Goal: Task Accomplishment & Management: Manage account settings

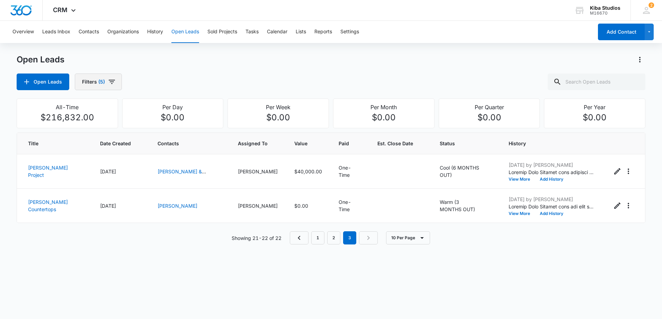
click at [113, 87] on button "Filters (5)" at bounding box center [98, 81] width 47 height 17
click at [126, 126] on icon "Clear" at bounding box center [123, 125] width 5 height 5
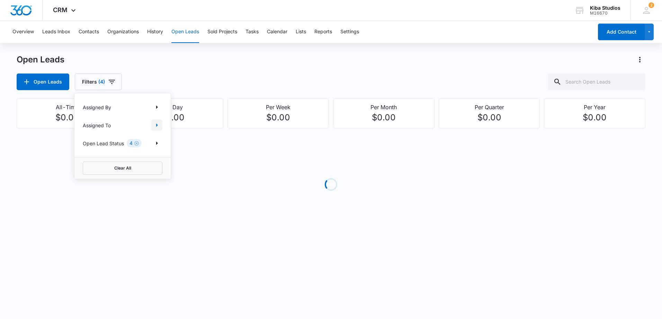
click at [156, 126] on icon "Show Assigned To filters" at bounding box center [157, 124] width 2 height 3
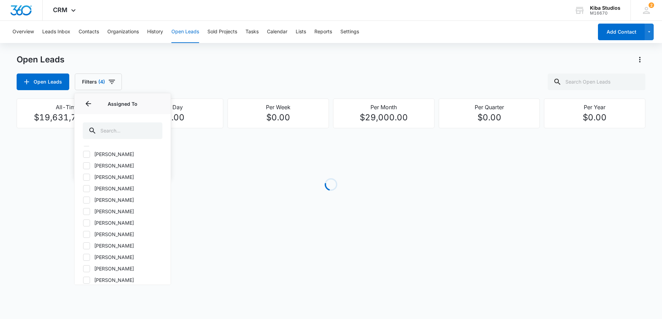
scroll to position [104, 0]
click at [95, 245] on label "[PERSON_NAME]" at bounding box center [123, 243] width 80 height 7
click at [83, 244] on input "[PERSON_NAME]" at bounding box center [83, 244] width 0 height 0
checkbox input "true"
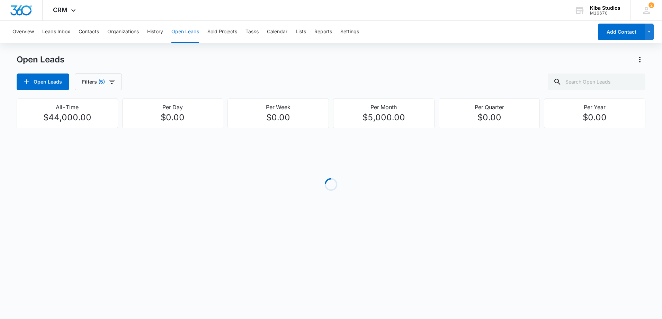
click at [237, 73] on div "Open Leads Filters (5)" at bounding box center [331, 81] width 629 height 17
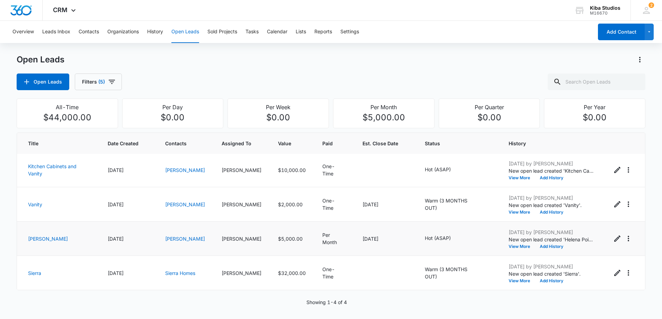
scroll to position [0, 0]
click at [639, 60] on icon "Actions" at bounding box center [640, 59] width 8 height 8
click at [592, 91] on div "Export Open Leads" at bounding box center [600, 89] width 56 height 5
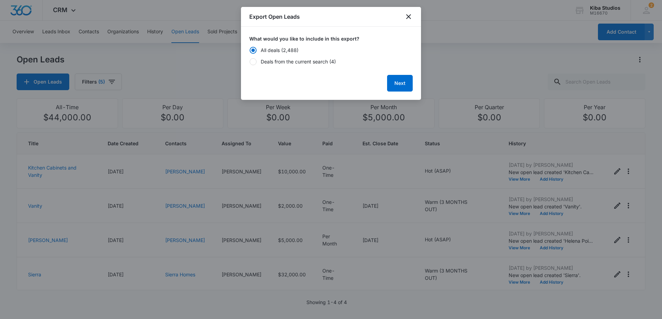
click at [305, 66] on form "What would you like to include in this export? All deals (2,488) Deals from the…" at bounding box center [330, 63] width 163 height 56
click at [305, 64] on div "Deals from the current search (4)" at bounding box center [298, 61] width 75 height 7
click at [250, 64] on input "Deals from the current search (4)" at bounding box center [249, 61] width 0 height 5
radio input "false"
radio input "true"
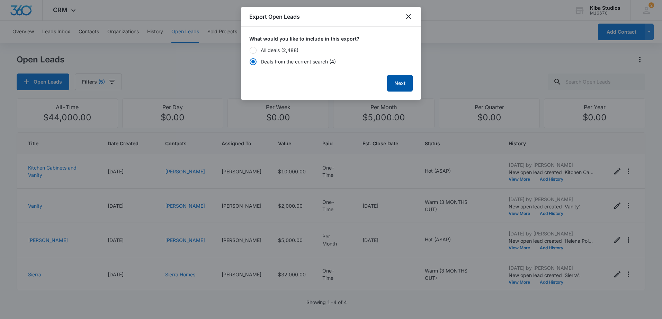
click at [398, 78] on button "Next" at bounding box center [400, 83] width 26 height 17
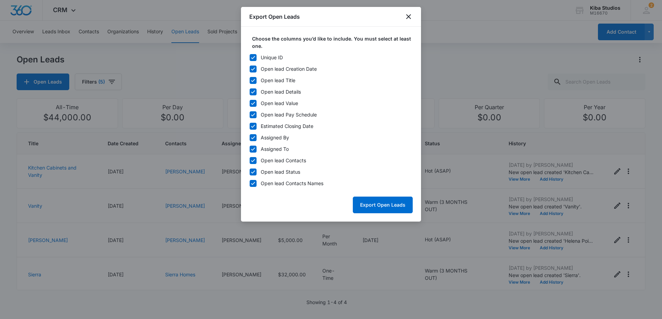
click at [254, 57] on icon at bounding box center [253, 57] width 4 height 3
click at [250, 57] on input "Unique ID" at bounding box center [249, 57] width 0 height 5
checkbox input "false"
click at [255, 125] on icon at bounding box center [253, 125] width 4 height 3
click at [250, 125] on input "Estimated Closing Date" at bounding box center [249, 126] width 0 height 5
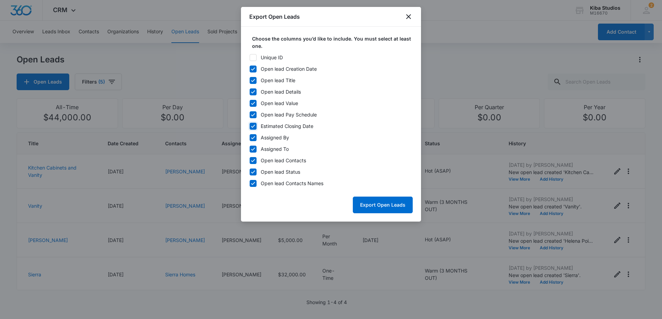
checkbox input "false"
click at [255, 115] on icon at bounding box center [253, 115] width 6 height 6
click at [250, 115] on input "Open lead Pay Schedule" at bounding box center [249, 114] width 0 height 5
checkbox input "false"
click at [252, 139] on icon at bounding box center [253, 137] width 6 height 6
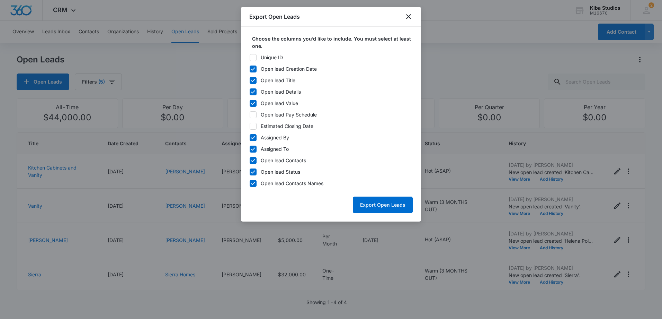
click at [250, 139] on input "Assigned By" at bounding box center [249, 137] width 0 height 5
checkbox input "false"
click at [388, 207] on button "Export Open Leads" at bounding box center [383, 204] width 60 height 17
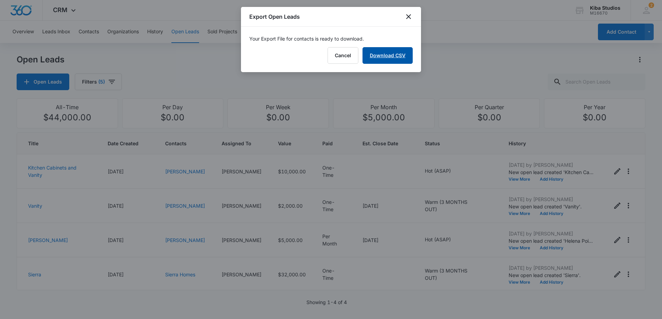
click at [393, 52] on link "Download CSV" at bounding box center [388, 55] width 50 height 17
click at [410, 16] on icon "close" at bounding box center [408, 16] width 5 height 5
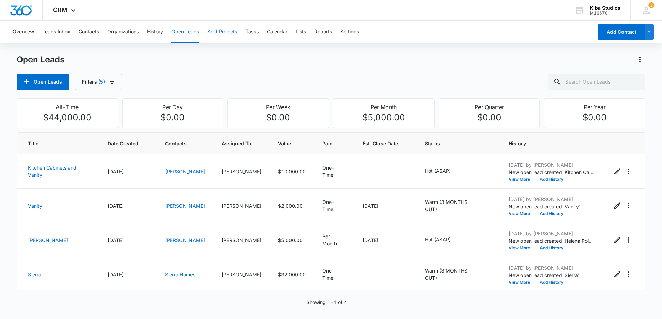
click at [218, 34] on button "Sold Projects" at bounding box center [222, 32] width 30 height 22
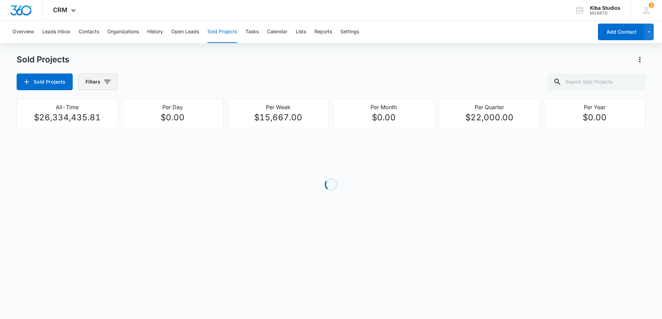
click at [106, 81] on icon "button" at bounding box center [107, 82] width 6 height 4
click at [170, 128] on div "Assigned By Assigned To Project Status" at bounding box center [126, 125] width 96 height 64
click at [165, 125] on button "Show Assigned To filters" at bounding box center [159, 125] width 11 height 11
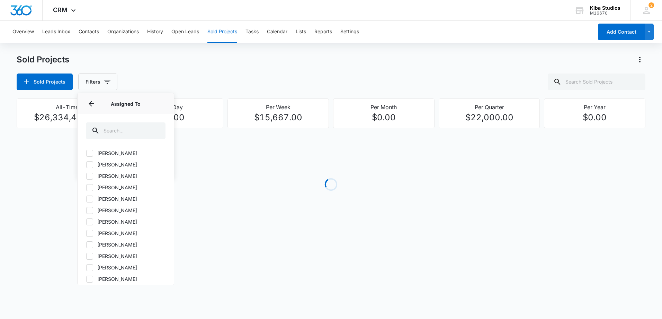
scroll to position [104, 0]
click at [89, 246] on icon at bounding box center [90, 244] width 6 height 6
click at [86, 244] on input "[PERSON_NAME]" at bounding box center [86, 244] width 0 height 0
checkbox input "true"
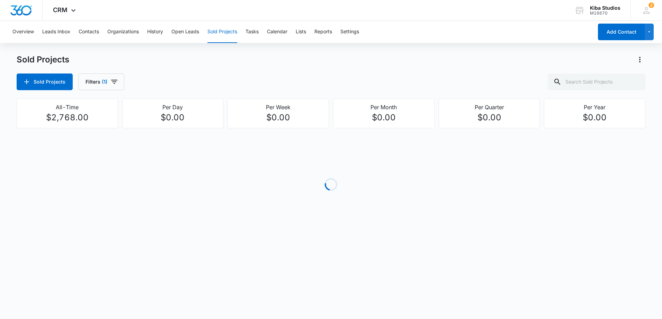
click at [237, 61] on div "Sold Projects" at bounding box center [331, 59] width 629 height 11
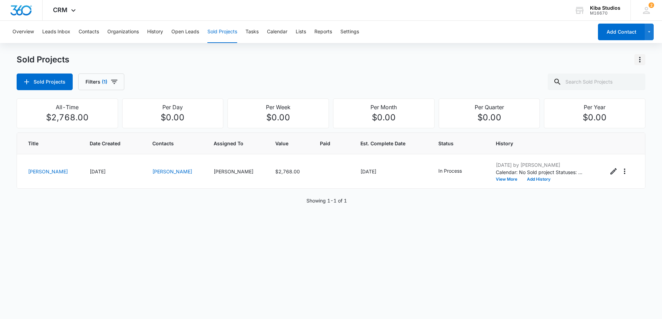
click at [640, 59] on icon "Actions" at bounding box center [640, 59] width 8 height 8
click at [599, 92] on div "Export Sold Projects" at bounding box center [599, 89] width 59 height 5
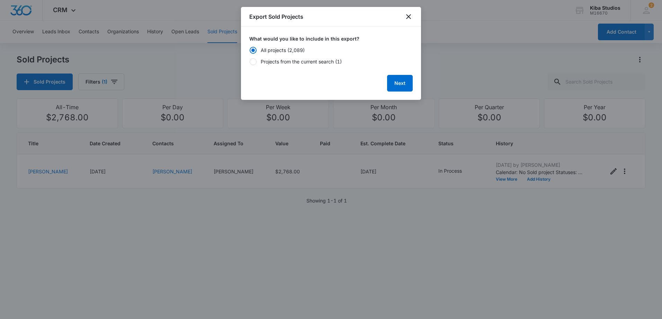
click at [257, 64] on label "Projects from the current search (1)" at bounding box center [330, 61] width 163 height 7
click at [250, 64] on input "Projects from the current search (1)" at bounding box center [249, 61] width 0 height 5
radio input "false"
radio input "true"
click at [390, 78] on button "Next" at bounding box center [400, 83] width 26 height 17
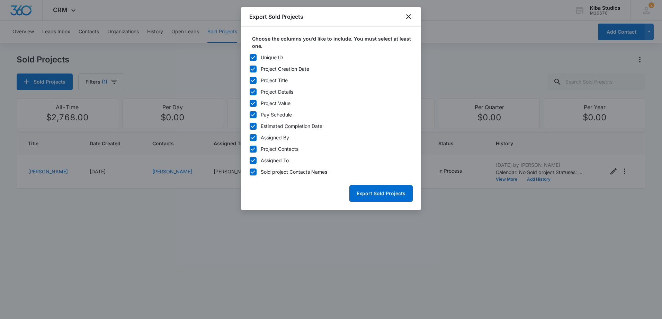
click at [256, 56] on icon at bounding box center [253, 57] width 6 height 6
click at [250, 56] on input "Unique ID" at bounding box center [249, 57] width 0 height 5
checkbox input "false"
click at [256, 124] on label "Estimated Completion Date" at bounding box center [330, 125] width 163 height 7
click at [250, 124] on input "Estimated Completion Date" at bounding box center [249, 126] width 0 height 5
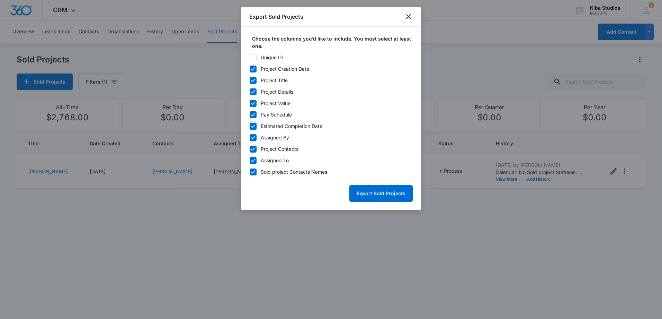
checkbox input "false"
click at [251, 113] on icon at bounding box center [253, 115] width 6 height 6
click at [250, 113] on input "Pay Schedule" at bounding box center [249, 114] width 0 height 5
checkbox input "false"
click at [280, 138] on div "Assigned By" at bounding box center [275, 137] width 28 height 7
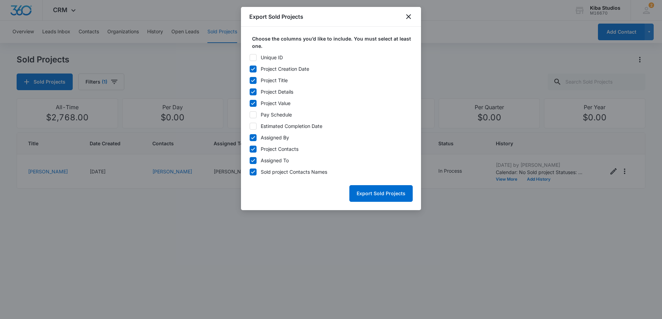
click at [250, 138] on input "Assigned By" at bounding box center [249, 137] width 0 height 5
checkbox input "false"
click at [399, 194] on button "Export Sold Projects" at bounding box center [381, 193] width 63 height 17
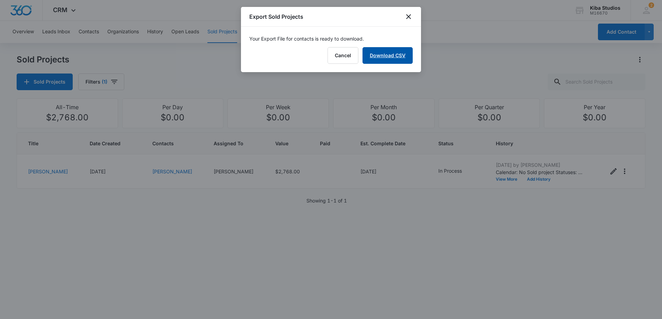
click at [398, 59] on link "Download CSV" at bounding box center [388, 55] width 50 height 17
click at [409, 19] on icon "close" at bounding box center [409, 16] width 8 height 8
